Goal: Leave review/rating: Share an evaluation or opinion about a product, service, or content

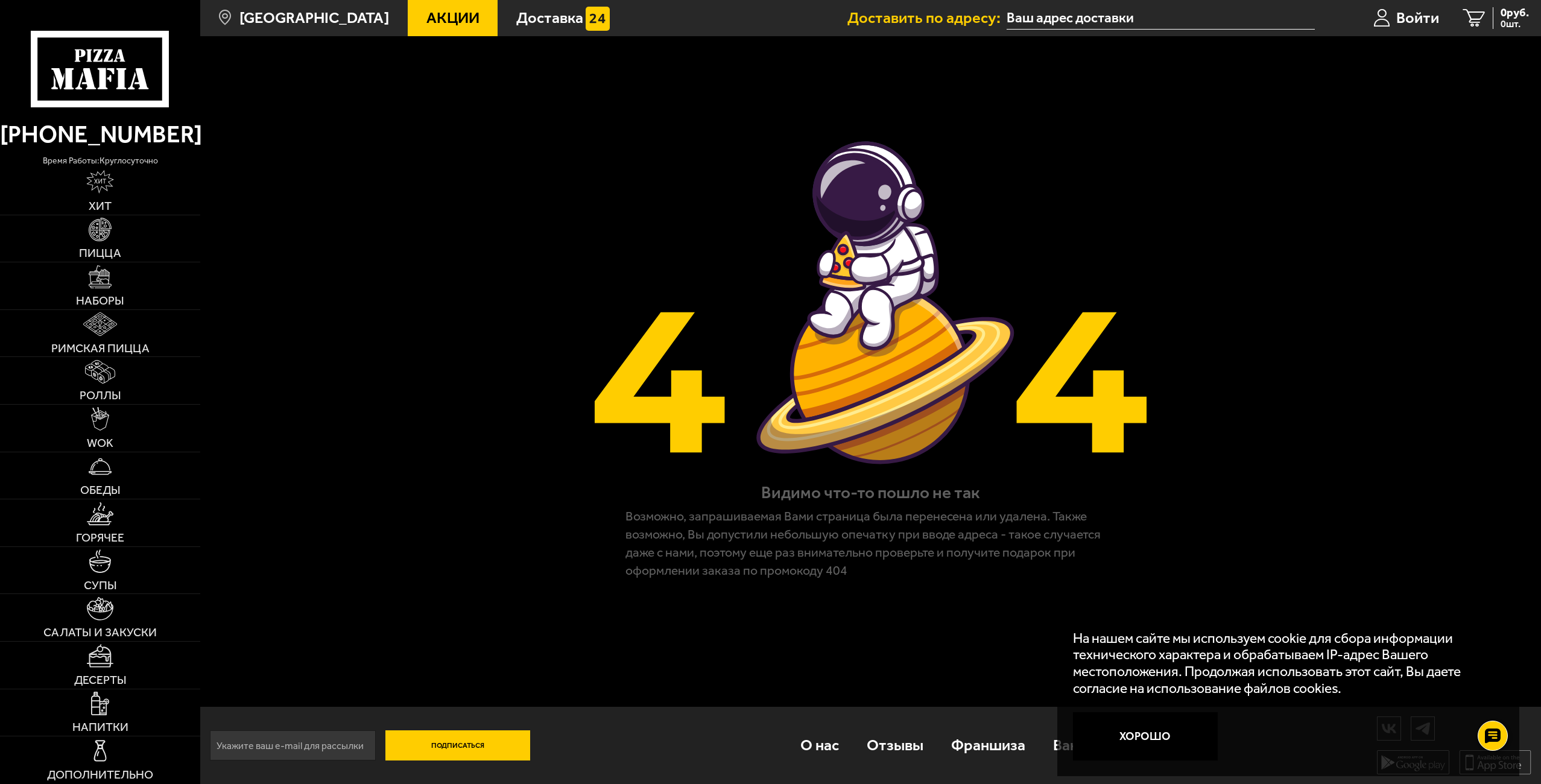
scroll to position [1, 0]
click at [1081, 749] on button "Хорошо" at bounding box center [1145, 736] width 145 height 48
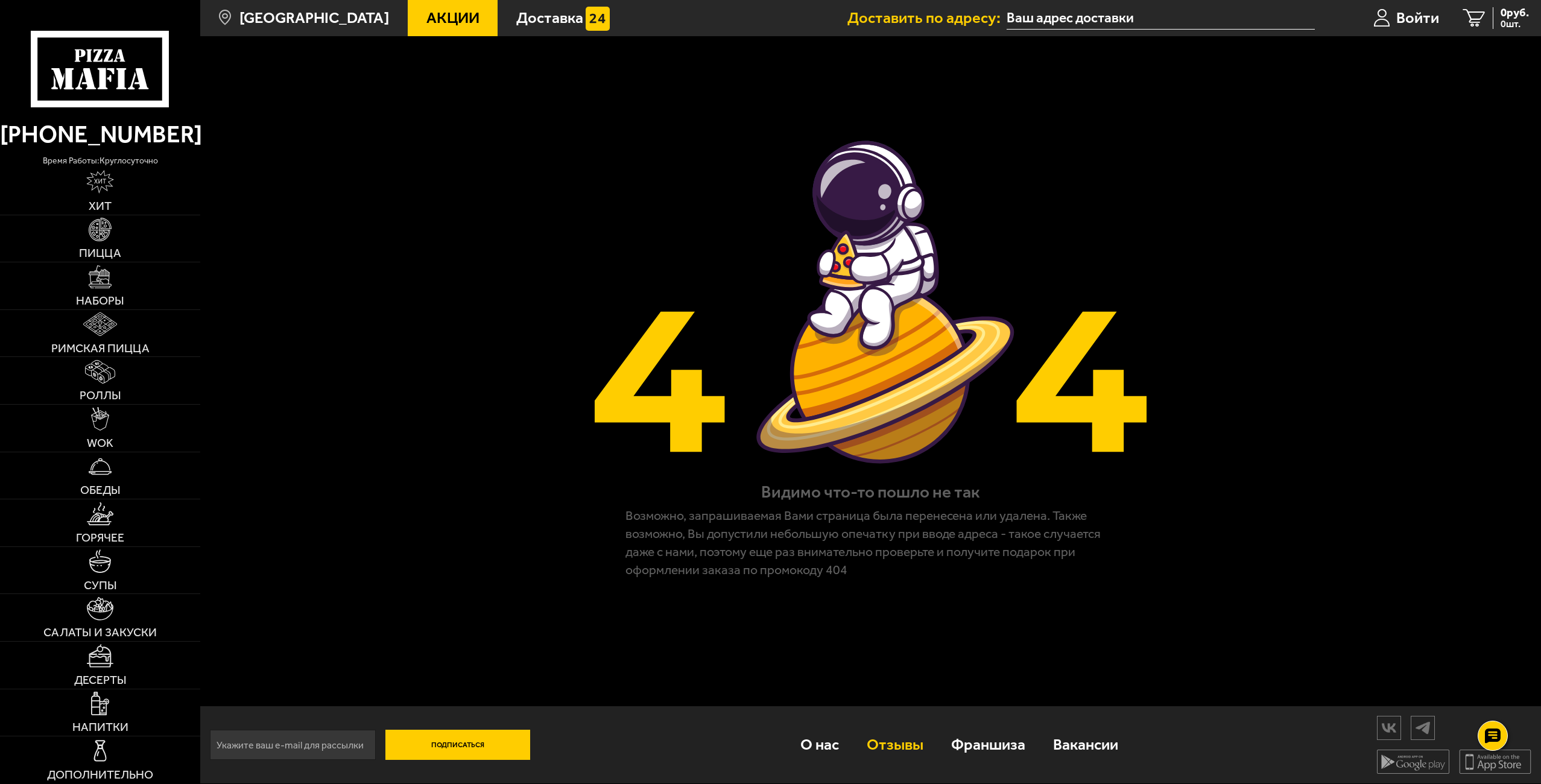
click at [899, 750] on link "Отзывы" at bounding box center [895, 745] width 84 height 53
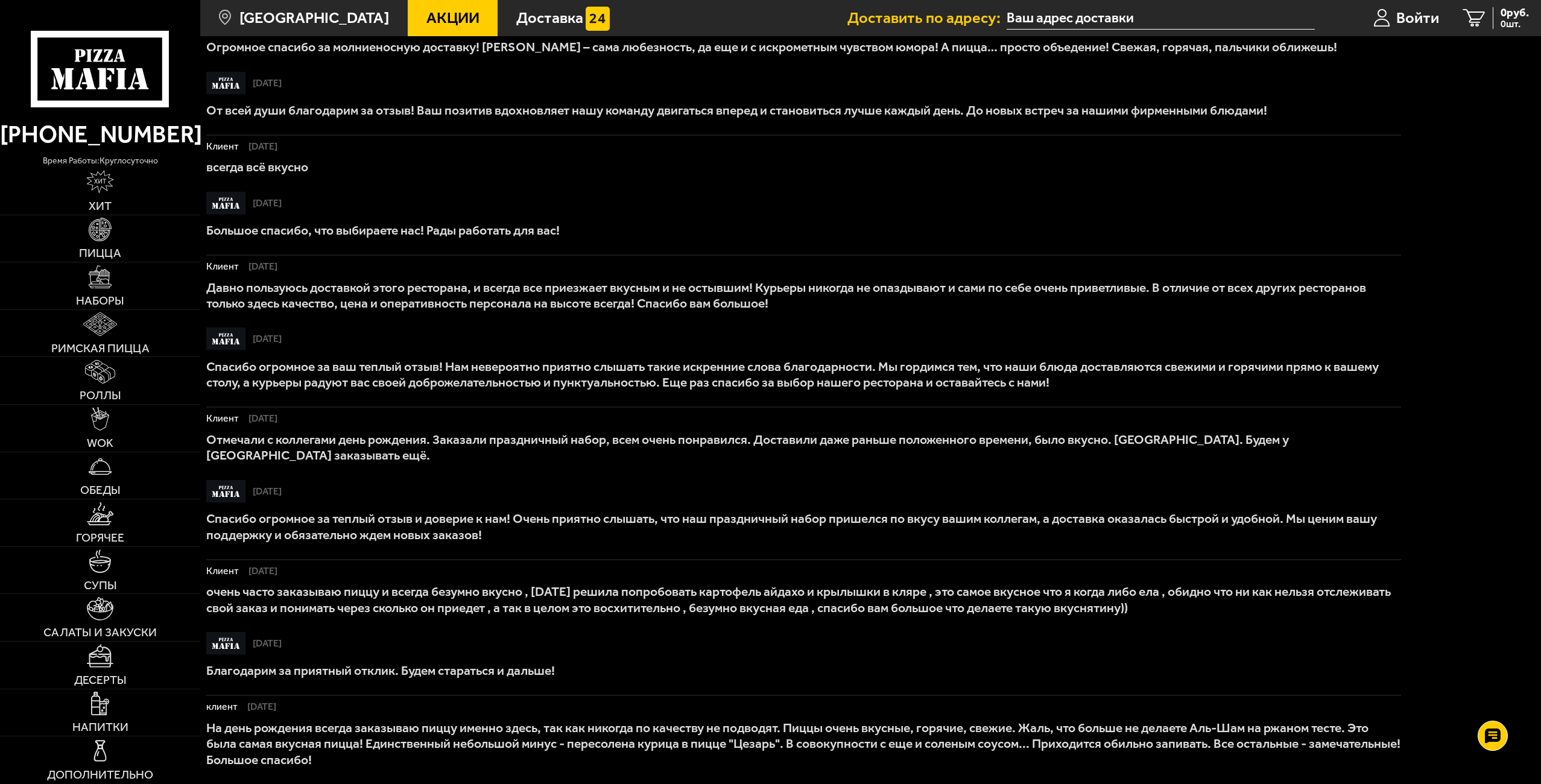
scroll to position [805, 0]
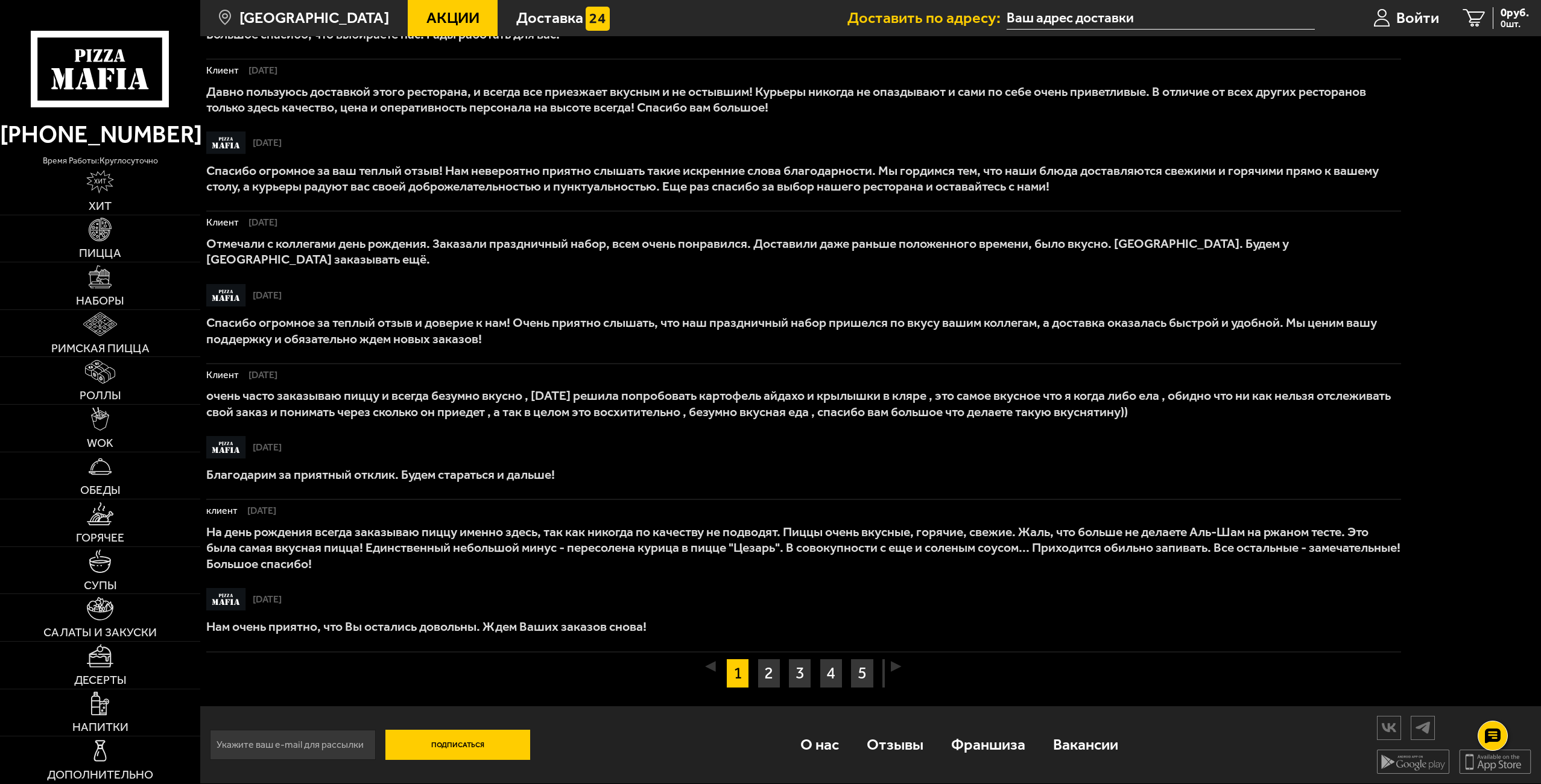
click at [1201, 18] on input "text" at bounding box center [1161, 18] width 309 height 22
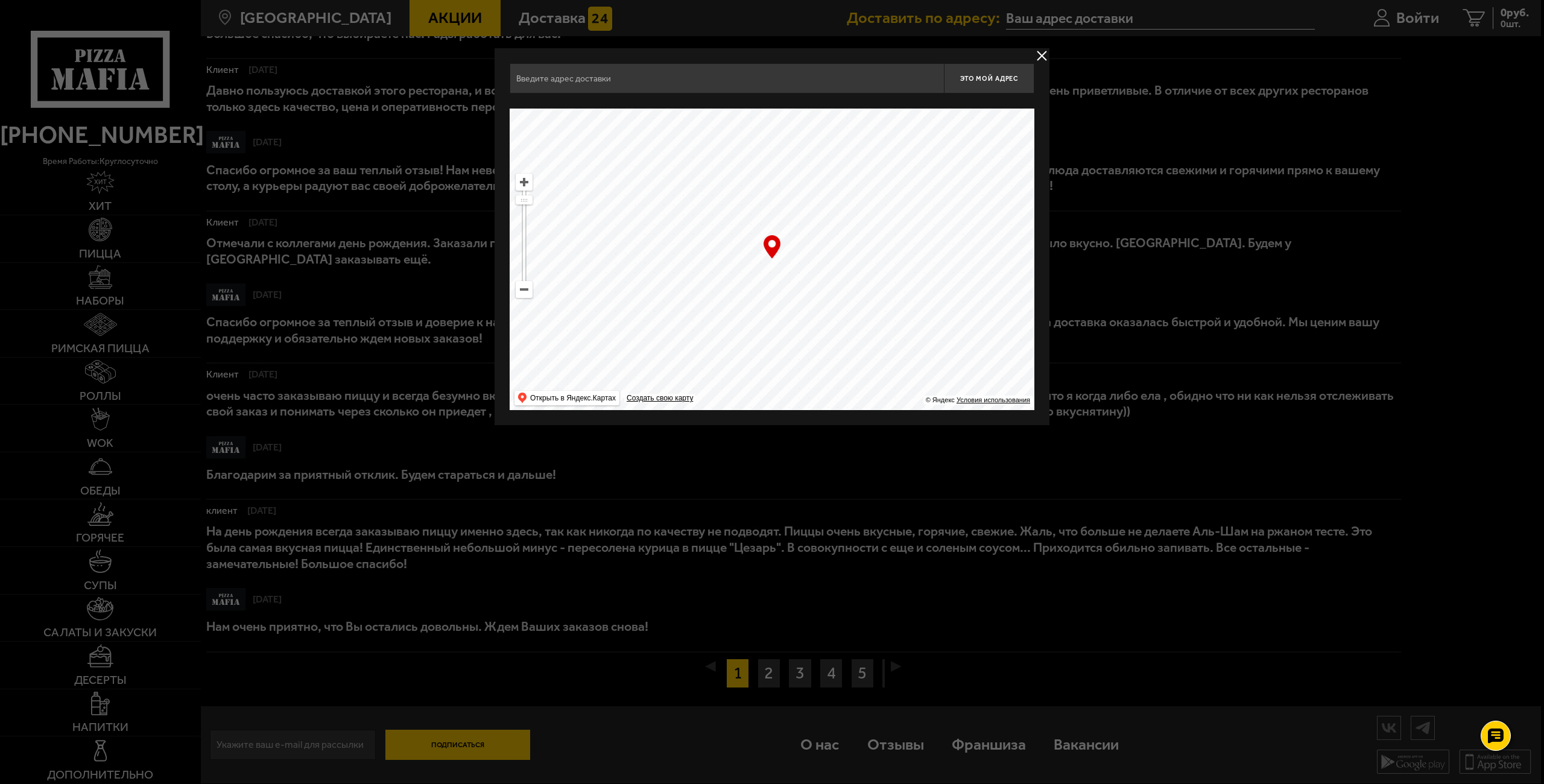
click at [462, 746] on div at bounding box center [772, 392] width 1544 height 784
